Goal: Task Accomplishment & Management: Complete application form

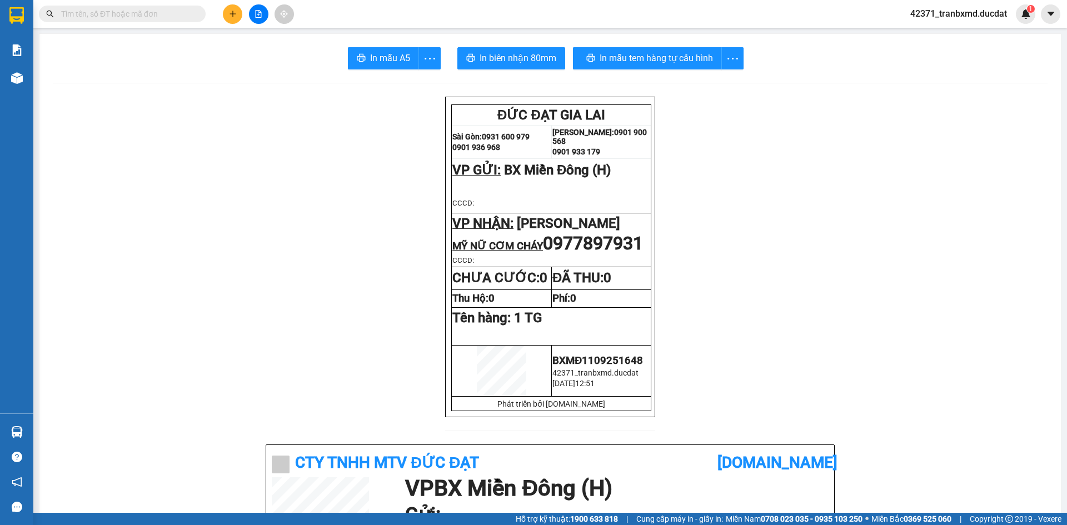
click at [238, 17] on button at bounding box center [232, 13] width 19 height 19
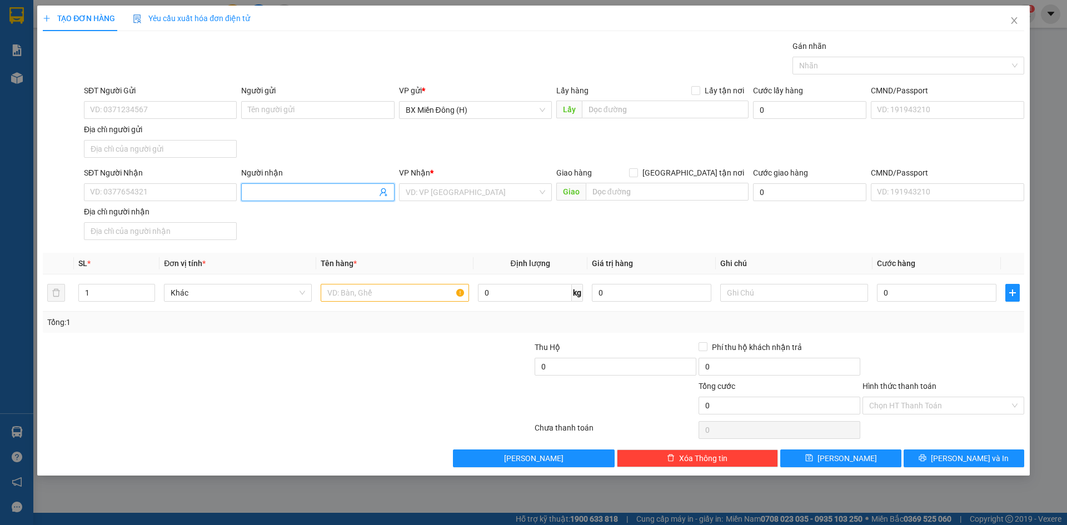
click at [270, 195] on input "Người nhận" at bounding box center [312, 192] width 128 height 12
type input "t"
type input "TRANG KIÊN"
click at [356, 228] on div "TRANG KIÊN - 0973633997" at bounding box center [318, 232] width 140 height 12
type input "0973633997"
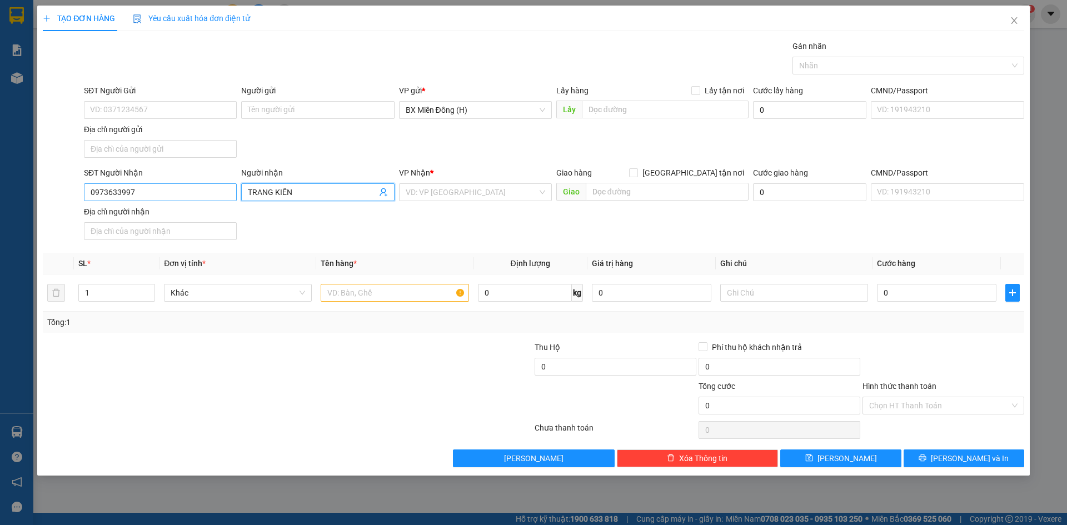
type input "TRANG KIÊN"
click at [158, 188] on input "0973633997" at bounding box center [160, 192] width 153 height 18
click at [210, 213] on div "0973633997 - TRANG KIÊN" at bounding box center [161, 214] width 140 height 12
type input "0973633997"
click at [374, 297] on input "text" at bounding box center [395, 293] width 148 height 18
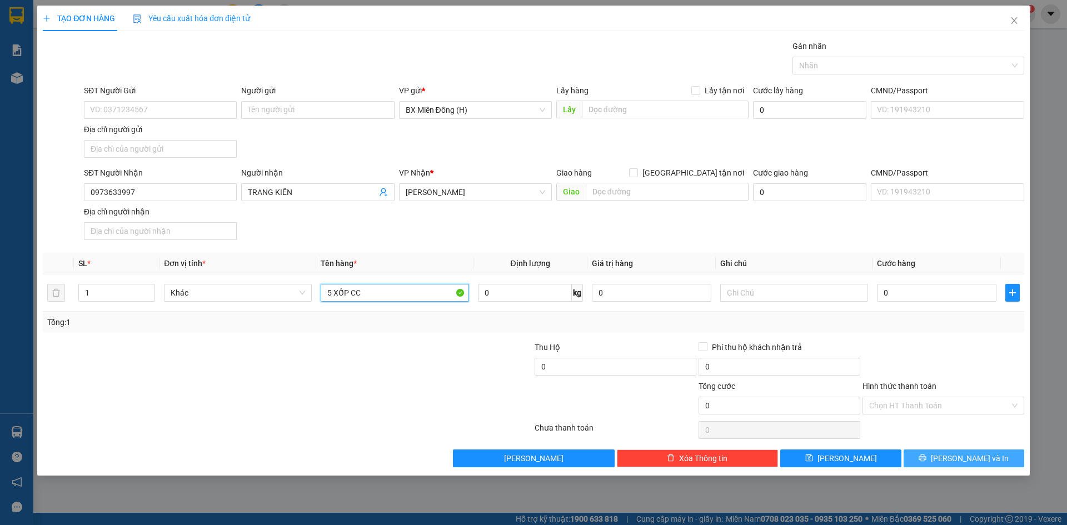
type input "5 XỐP CC"
click at [939, 458] on button "[PERSON_NAME] và In" at bounding box center [964, 459] width 121 height 18
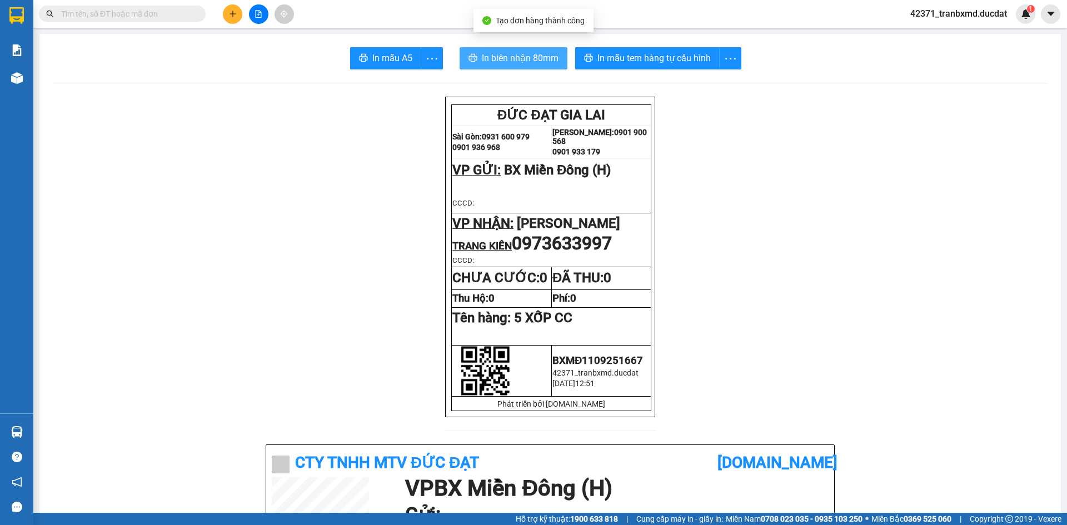
click at [497, 69] on button "In biên nhận 80mm" at bounding box center [514, 58] width 108 height 22
